Goal: Information Seeking & Learning: Find specific fact

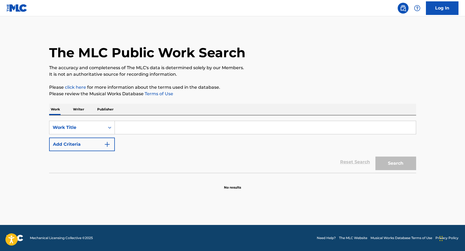
click at [167, 131] on input "Search Form" at bounding box center [265, 127] width 301 height 13
type input "streets colder"
click at [375, 157] on button "Search" at bounding box center [395, 164] width 41 height 14
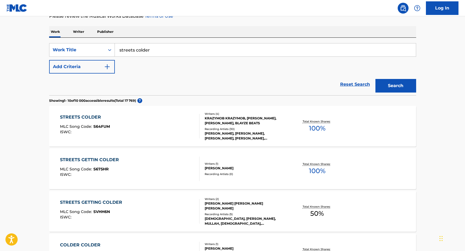
scroll to position [79, 0]
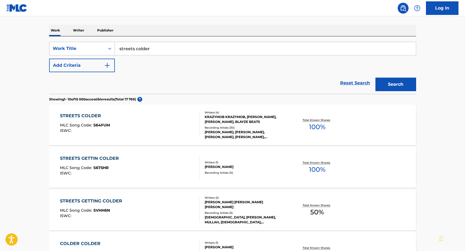
click at [131, 124] on div "STREETS COLDER MLC Song Code : S64FUM ISWC :" at bounding box center [130, 125] width 140 height 24
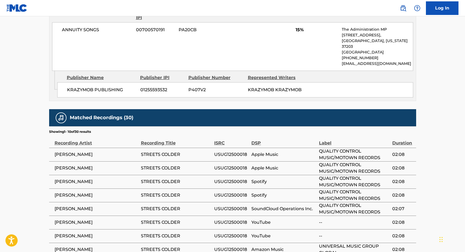
scroll to position [800, 0]
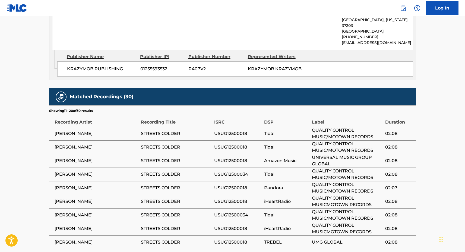
scroll to position [806, 0]
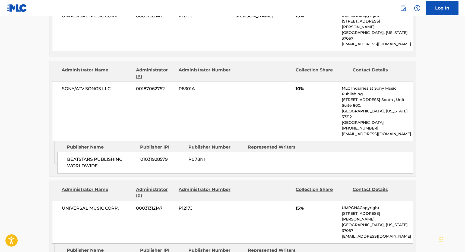
scroll to position [235, 0]
